Goal: Find specific page/section: Find specific page/section

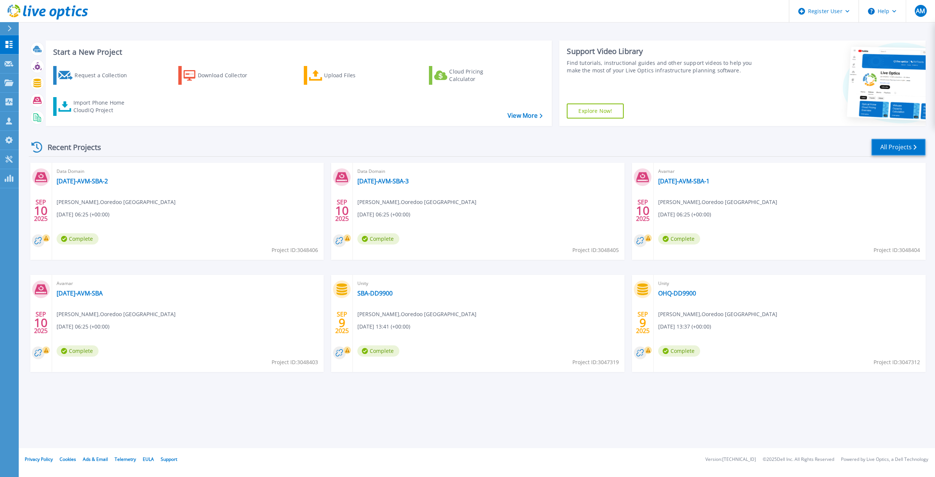
click at [892, 146] on link "All Projects" at bounding box center [899, 147] width 54 height 17
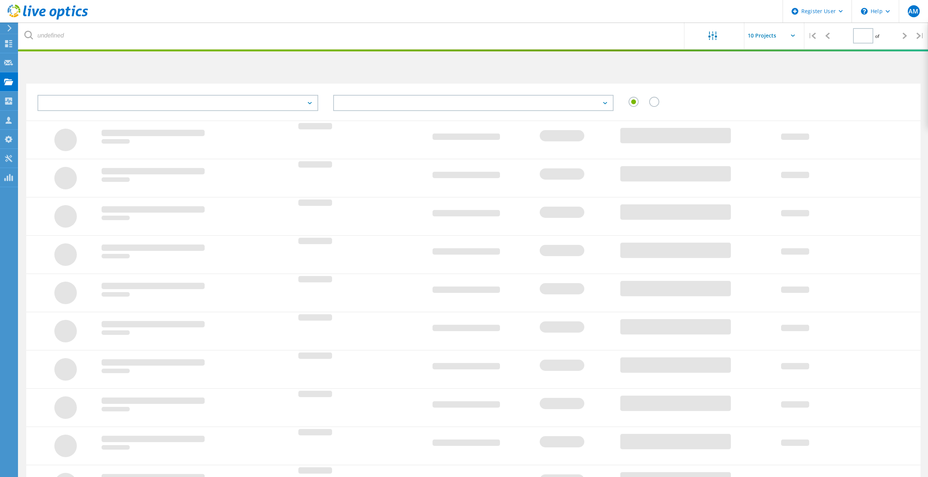
type input "1"
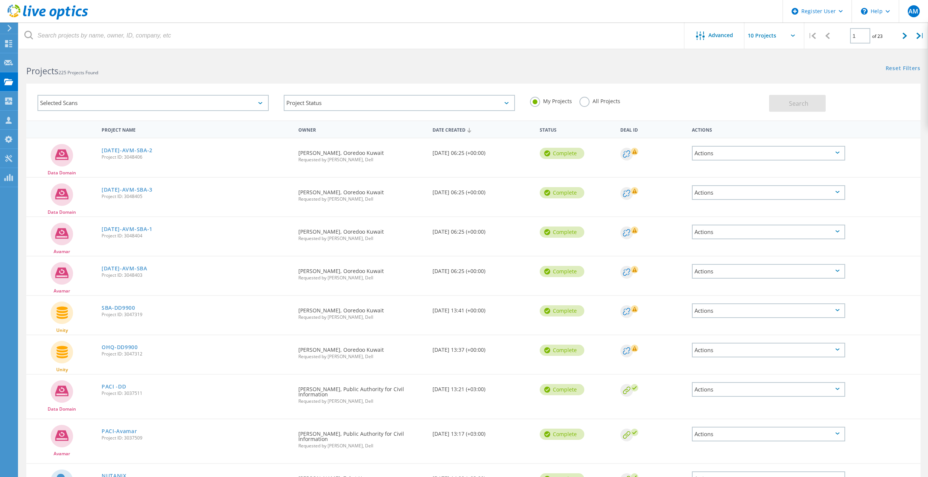
click at [631, 347] on rect at bounding box center [634, 347] width 7 height 7
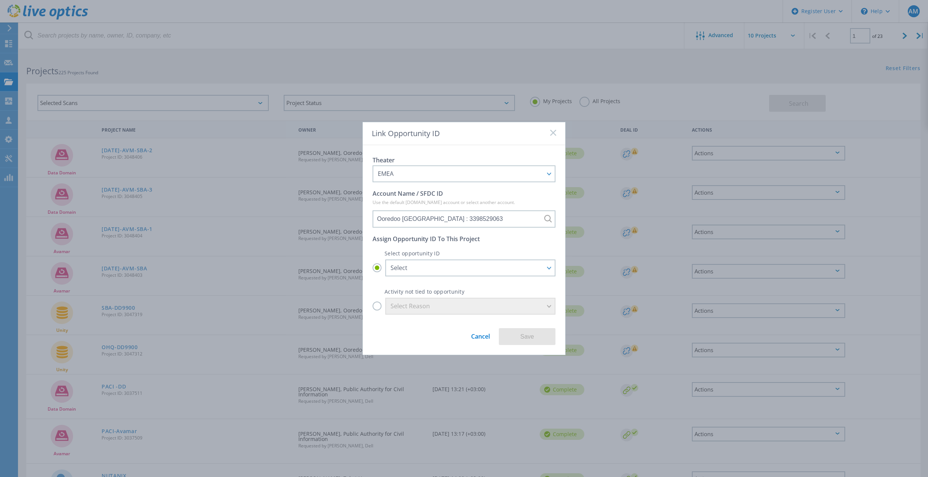
click at [552, 127] on div "Link Opportunity ID" at bounding box center [464, 133] width 202 height 23
click at [552, 131] on rect at bounding box center [553, 132] width 6 height 6
